Goal: Browse casually

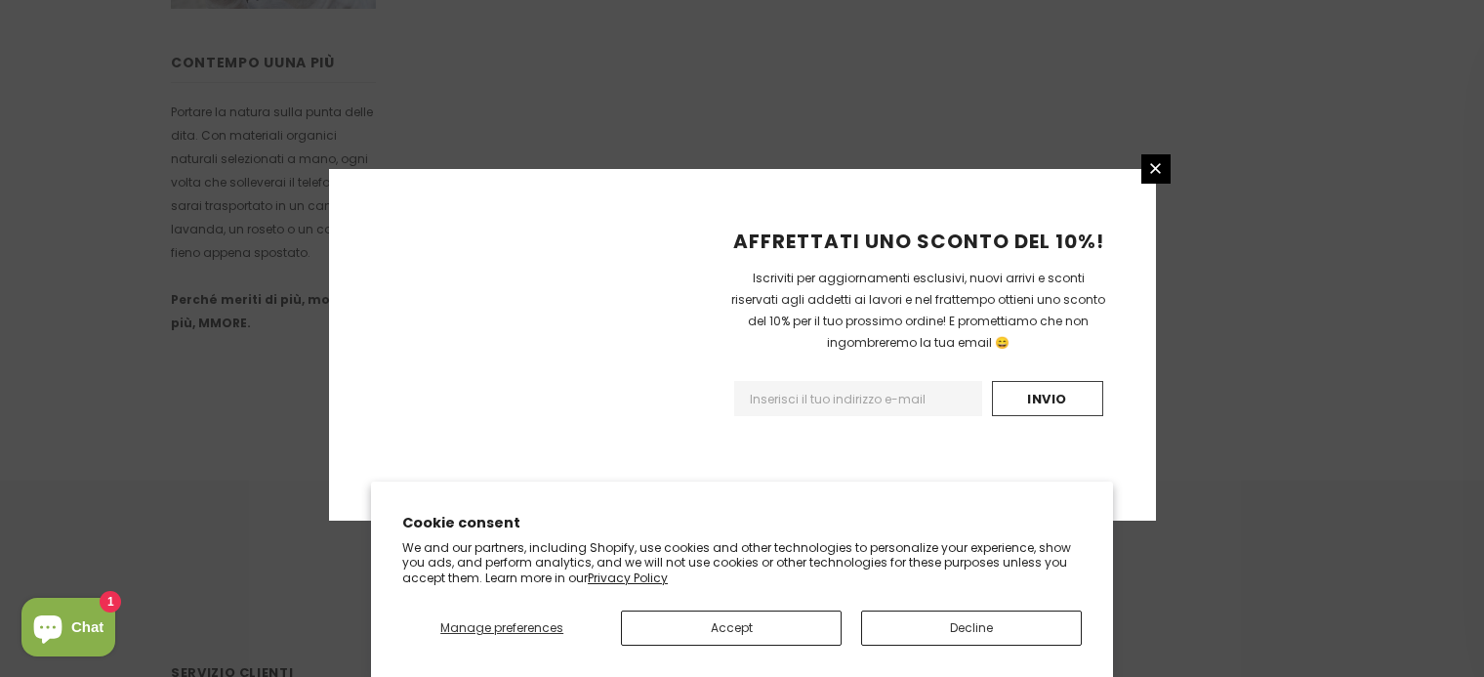
scroll to position [1325, 0]
